Goal: Use online tool/utility: Utilize a website feature to perform a specific function

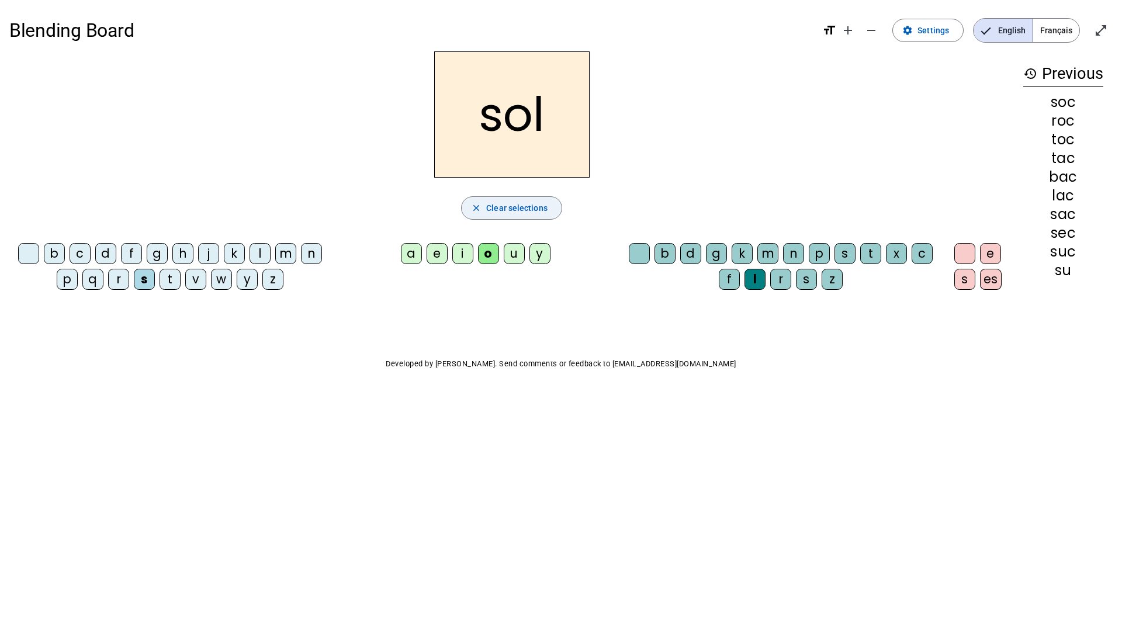
click at [491, 201] on span "Clear selections" at bounding box center [516, 208] width 61 height 14
click at [461, 196] on button "close Clear selections" at bounding box center [511, 207] width 101 height 23
click at [146, 281] on div "s" at bounding box center [144, 279] width 21 height 21
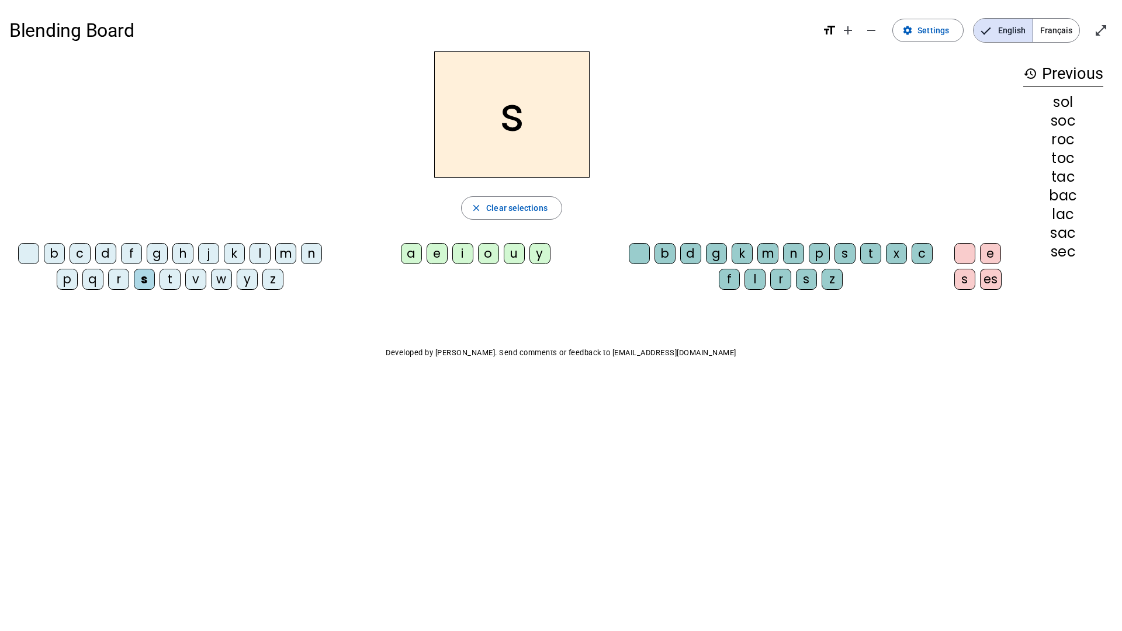
click at [435, 257] on div "e" at bounding box center [437, 253] width 21 height 21
click at [258, 255] on div "l" at bounding box center [260, 253] width 21 height 21
click at [106, 255] on div "d" at bounding box center [105, 253] width 21 height 21
click at [515, 252] on div "u" at bounding box center [514, 253] width 21 height 21
click at [259, 250] on div "l" at bounding box center [260, 253] width 21 height 21
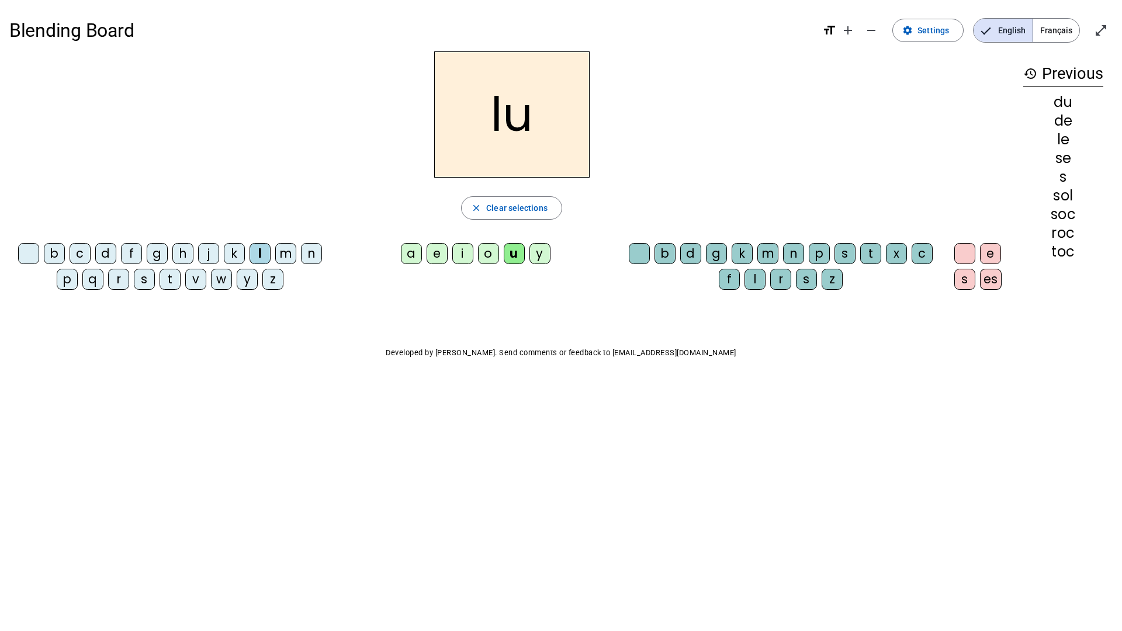
click at [146, 279] on div "s" at bounding box center [144, 279] width 21 height 21
click at [773, 257] on div "c" at bounding box center [922, 253] width 21 height 21
click at [443, 257] on div "e" at bounding box center [437, 253] width 21 height 21
click at [414, 257] on div "a" at bounding box center [411, 253] width 21 height 21
click at [263, 254] on div "l" at bounding box center [260, 253] width 21 height 21
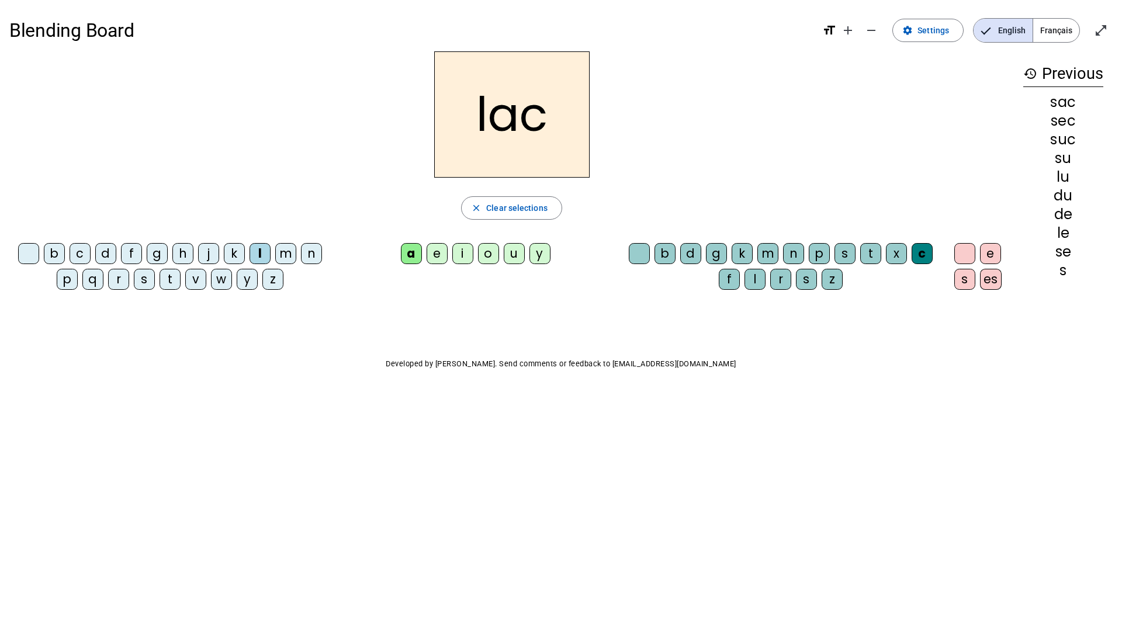
click at [172, 279] on div "t" at bounding box center [170, 279] width 21 height 21
click at [486, 253] on div "o" at bounding box center [488, 253] width 21 height 21
click at [118, 278] on div "r" at bounding box center [118, 279] width 21 height 21
click at [142, 278] on div "s" at bounding box center [144, 279] width 21 height 21
click at [754, 282] on div "l" at bounding box center [755, 279] width 21 height 21
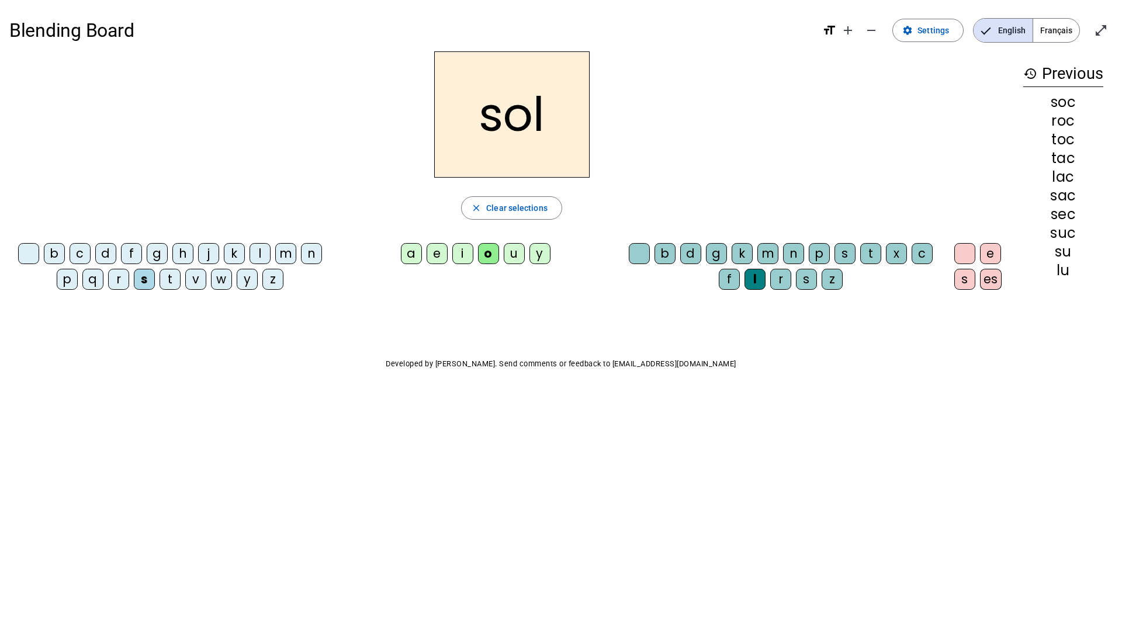
click at [57, 250] on div "b" at bounding box center [54, 253] width 21 height 21
